Goal: Task Accomplishment & Management: Understand process/instructions

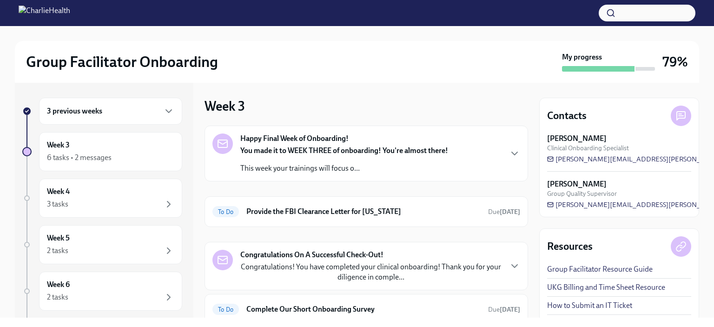
click at [394, 167] on p "This week your trainings will focus o..." at bounding box center [344, 168] width 208 height 10
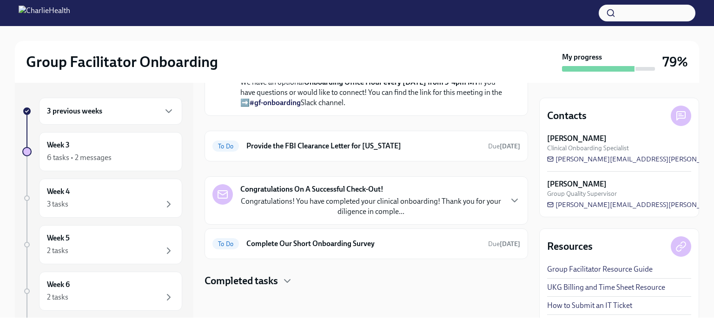
scroll to position [349, 0]
click at [121, 157] on div "6 tasks • 2 messages" at bounding box center [110, 157] width 127 height 11
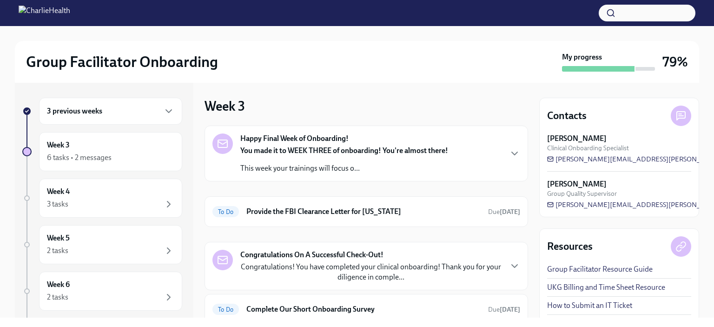
click at [109, 111] on div "3 previous weeks" at bounding box center [110, 110] width 127 height 11
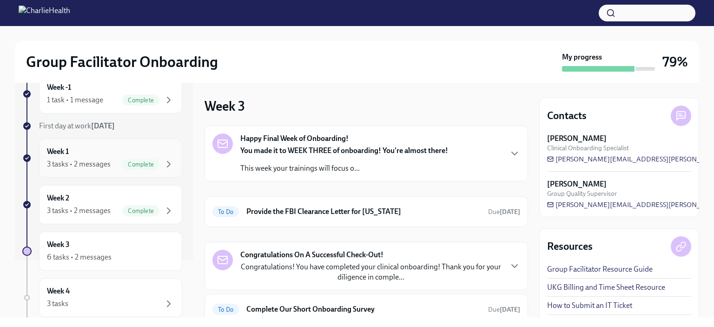
scroll to position [66, 0]
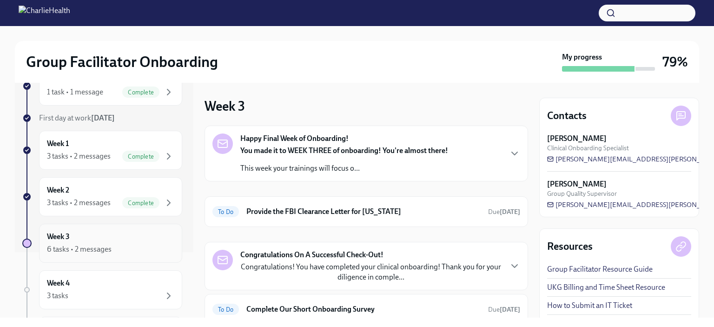
click at [130, 253] on div "6 tasks • 2 messages" at bounding box center [110, 248] width 127 height 11
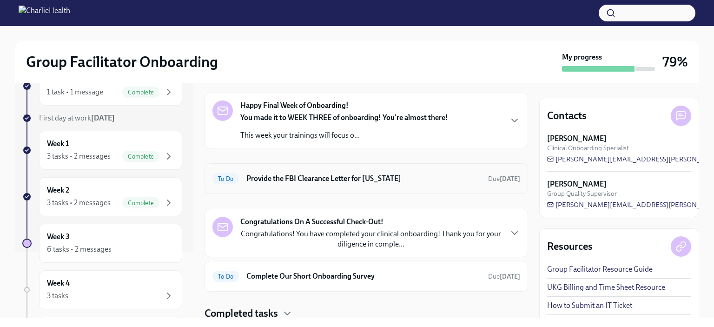
scroll to position [65, 0]
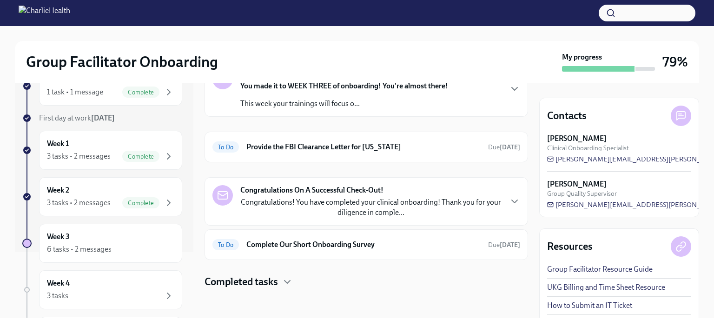
click at [270, 278] on h4 "Completed tasks" at bounding box center [240, 282] width 73 height 14
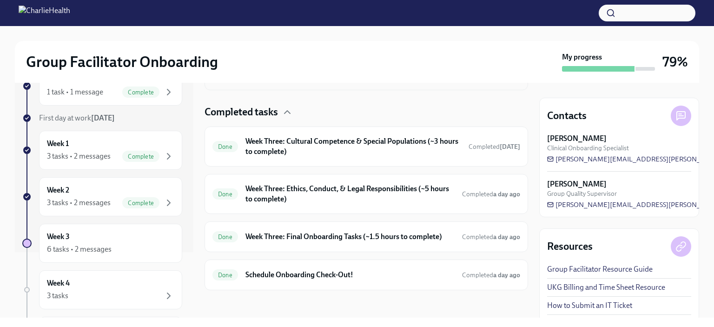
scroll to position [235, 0]
click at [314, 235] on h6 "Week Three: Final Onboarding Tasks (~1.5 hours to complete)" at bounding box center [349, 236] width 209 height 10
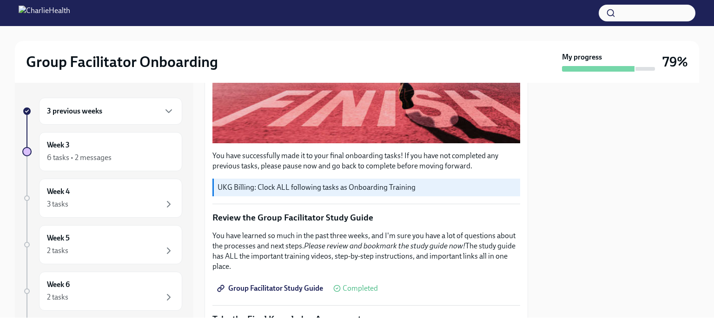
scroll to position [395, 0]
